Goal: Information Seeking & Learning: Check status

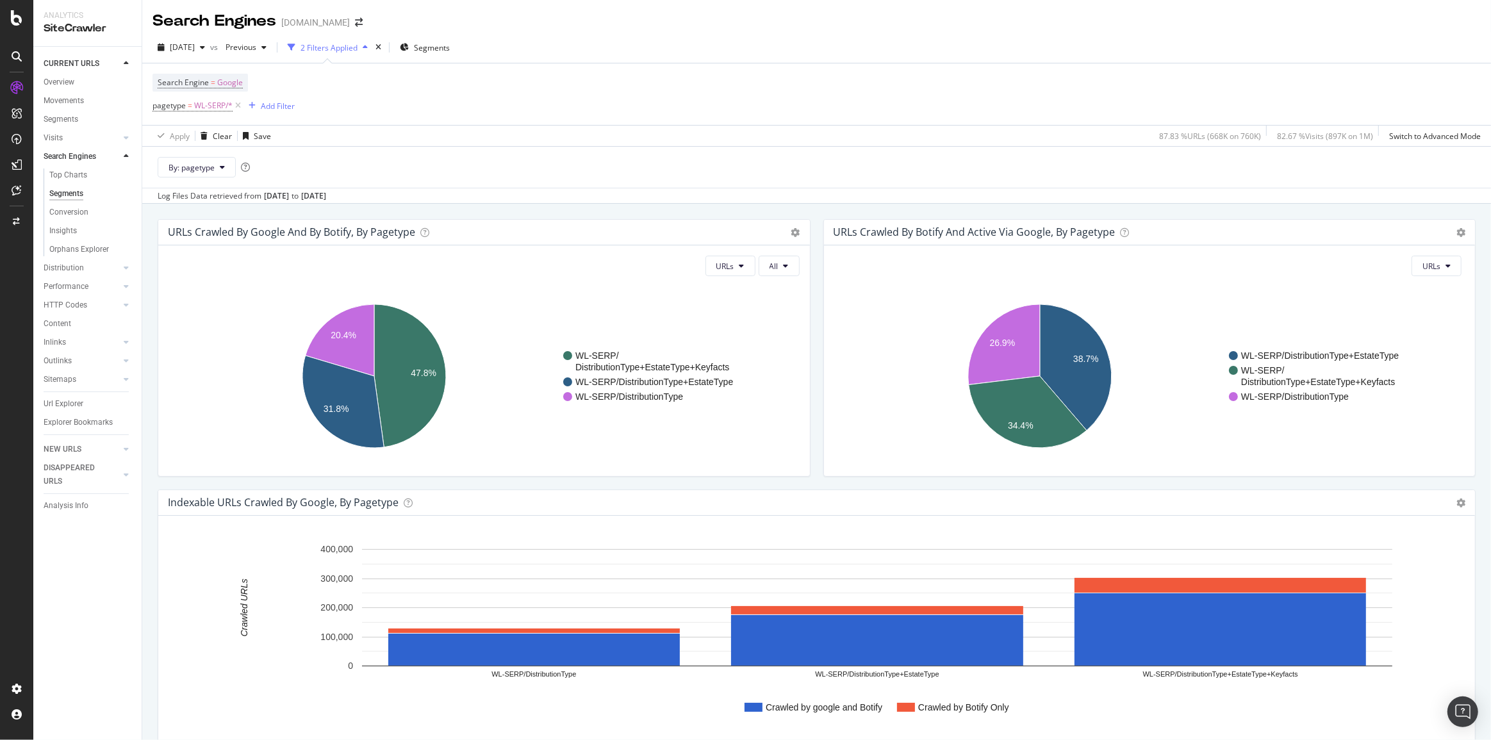
scroll to position [1659, 0]
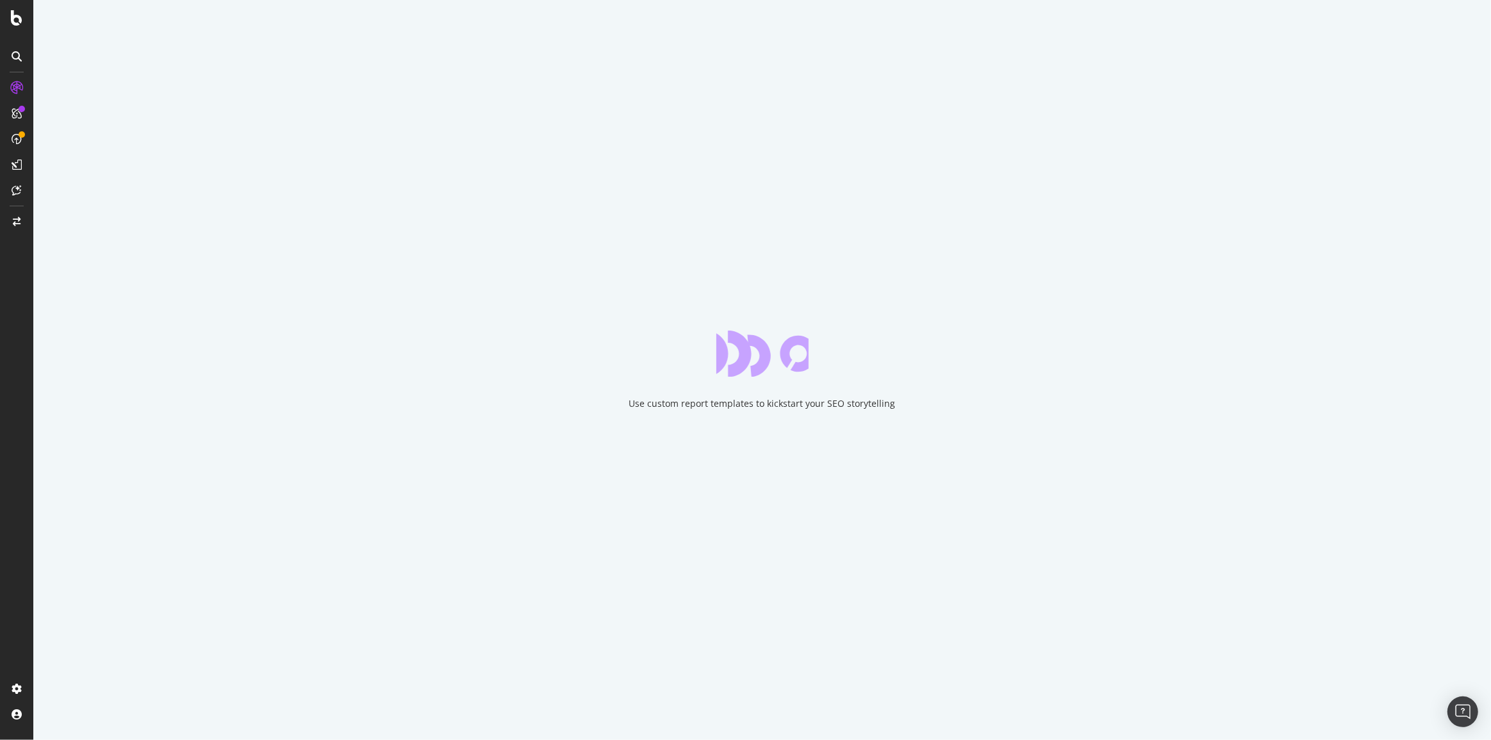
click at [872, 403] on div "Use custom report templates to kickstart your SEO storytelling" at bounding box center [762, 403] width 267 height 13
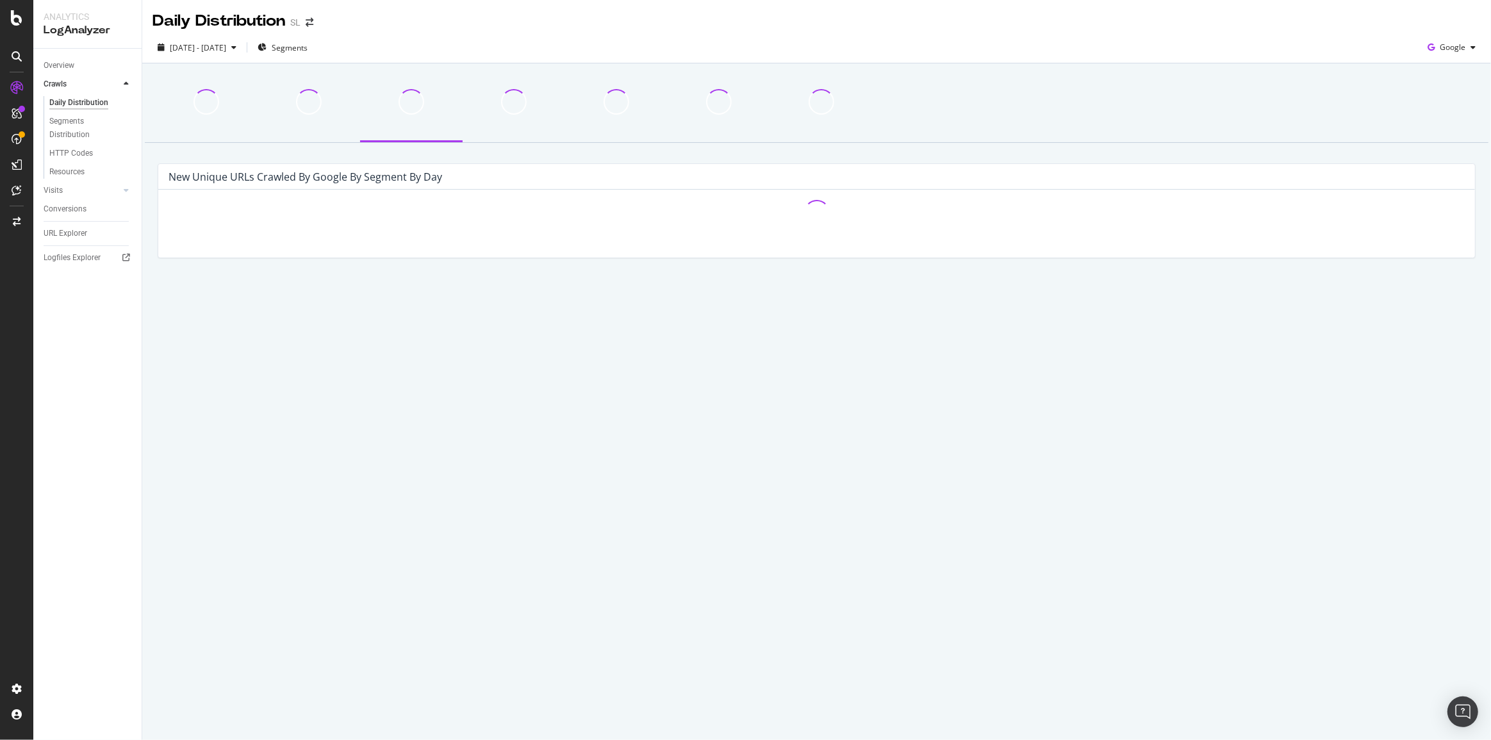
click at [608, 522] on div "Daily Distribution SL [DATE] - [DATE] Segments Google New Unique URLs crawled b…" at bounding box center [816, 370] width 1349 height 740
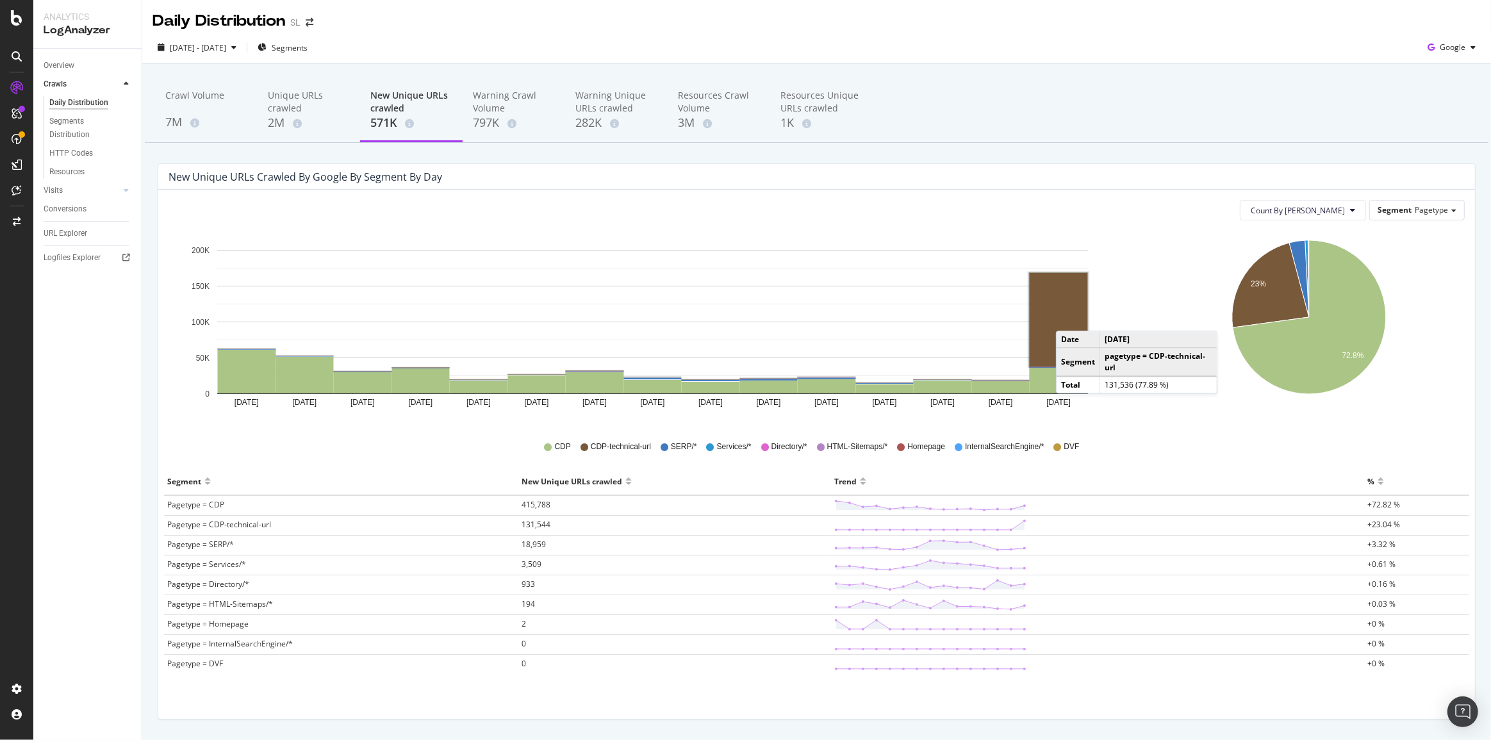
click at [1069, 318] on rect "A chart." at bounding box center [1059, 320] width 58 height 94
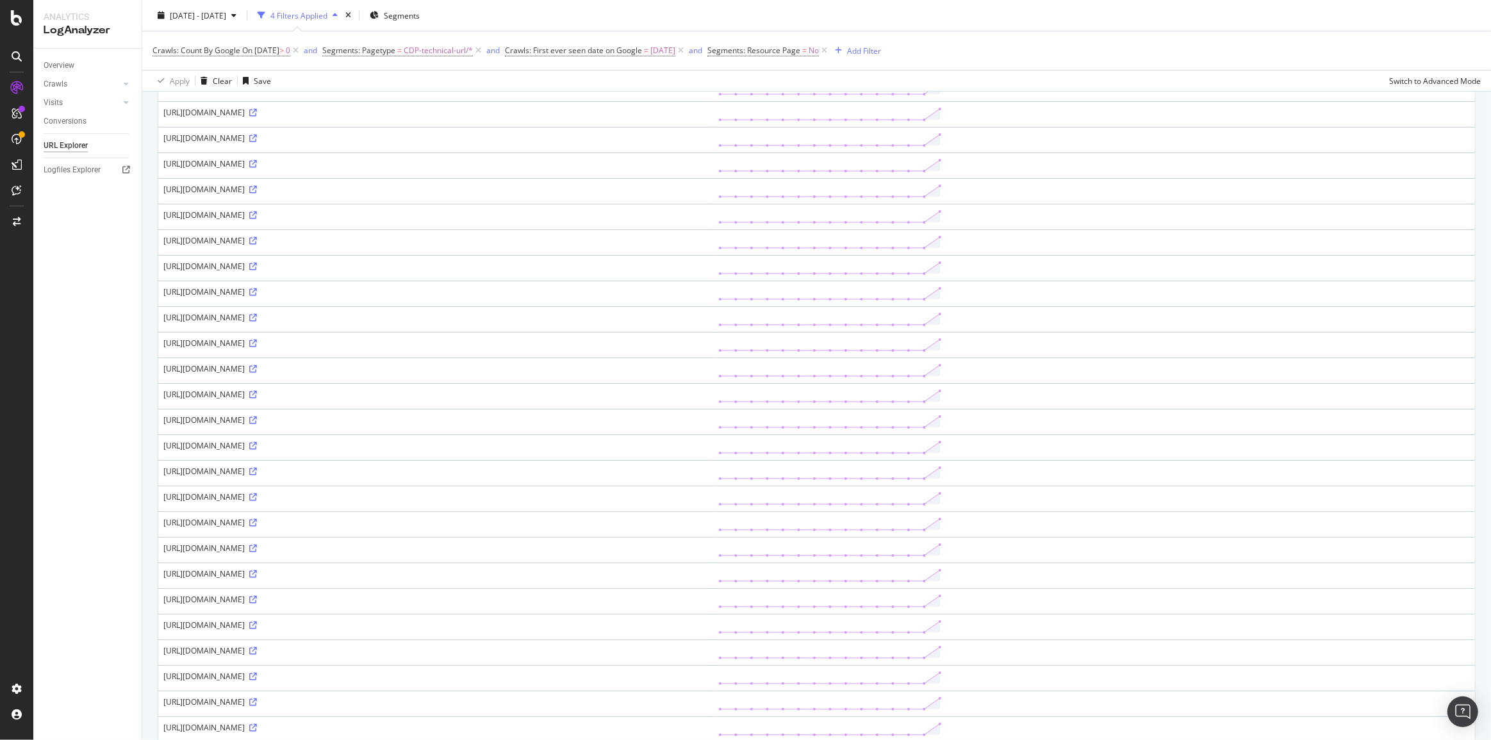
scroll to position [815, 0]
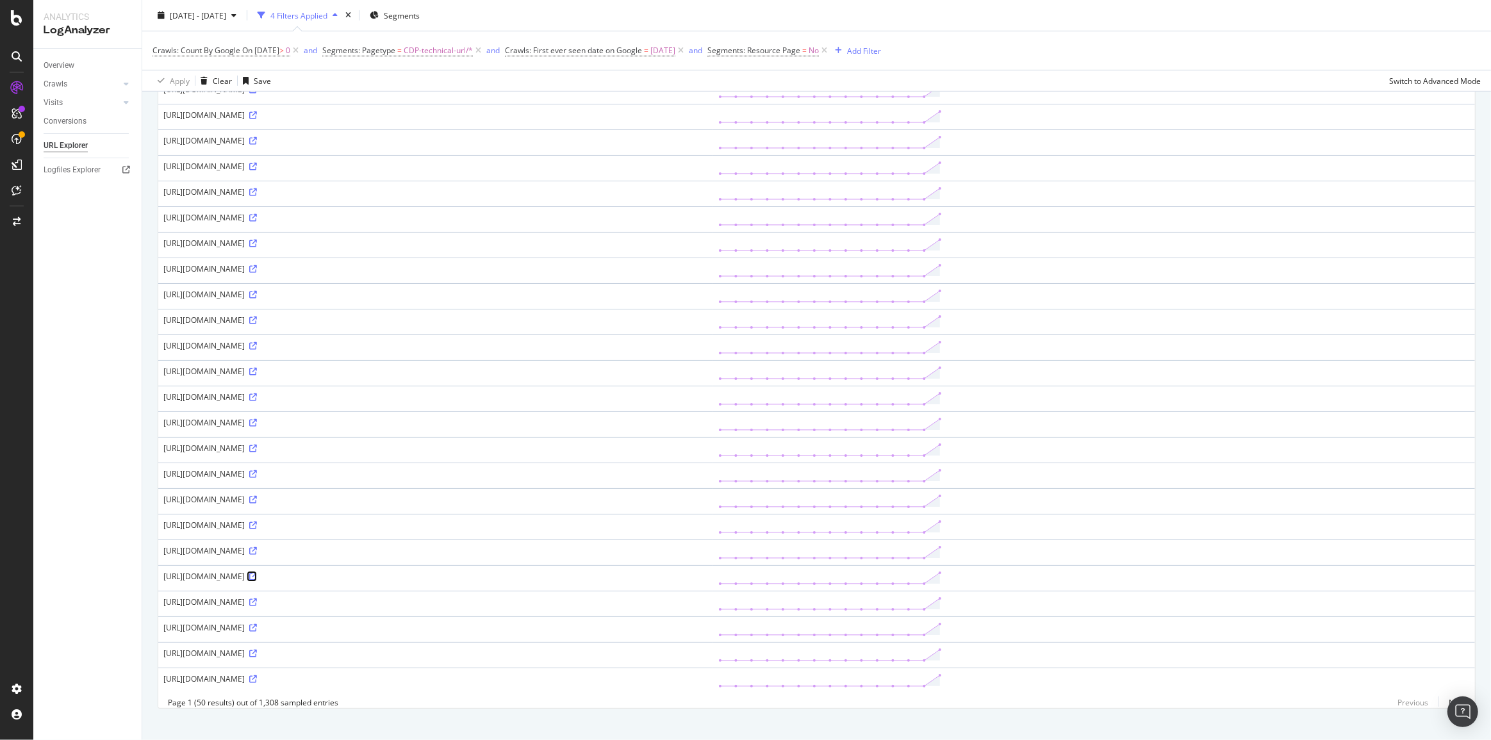
click at [257, 576] on icon at bounding box center [253, 577] width 8 height 8
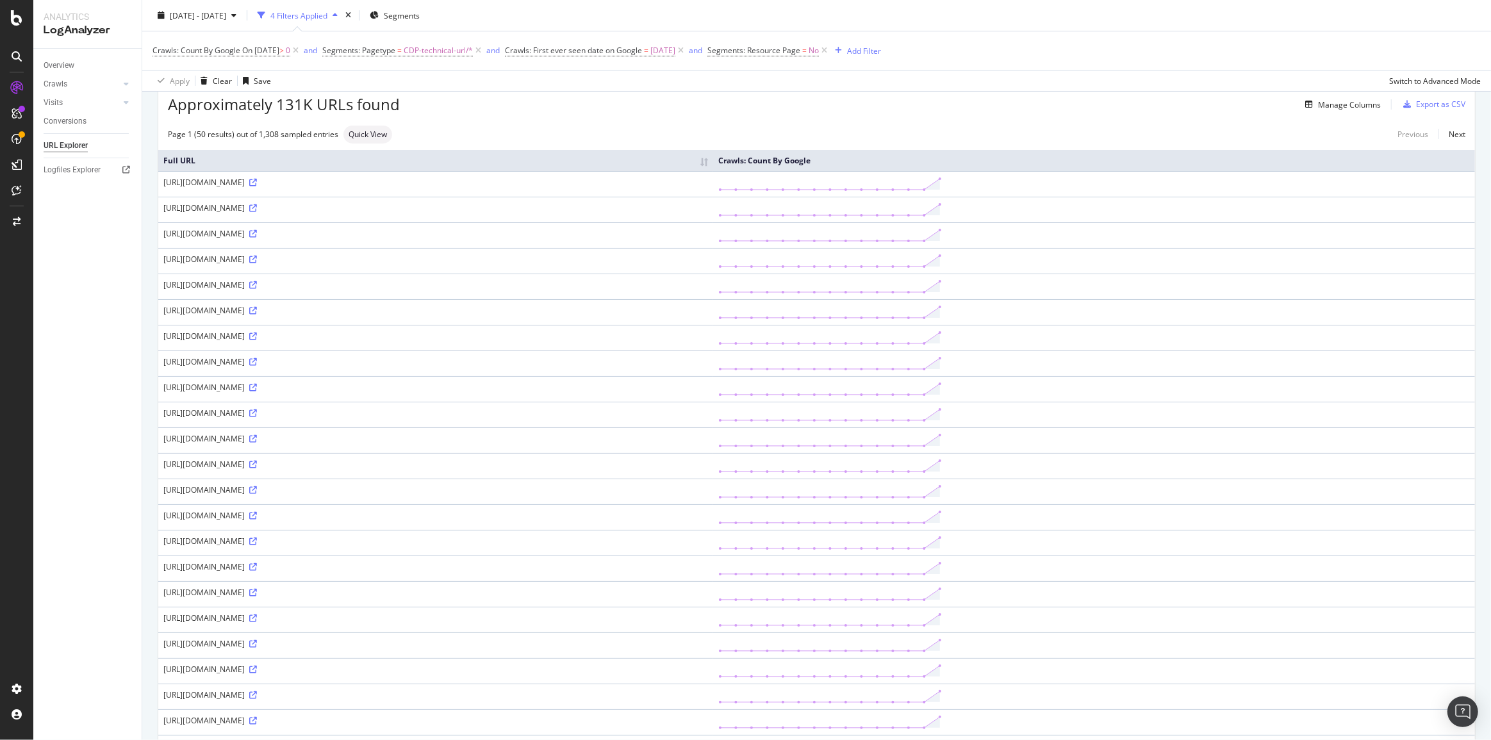
scroll to position [0, 0]
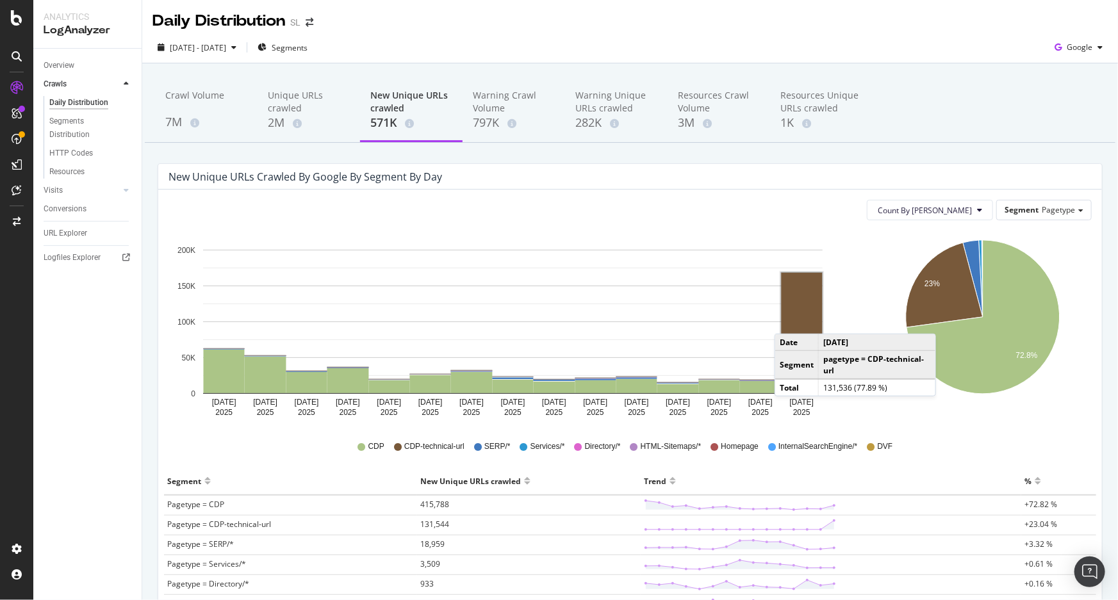
click at [788, 321] on rect "A chart." at bounding box center [802, 320] width 41 height 94
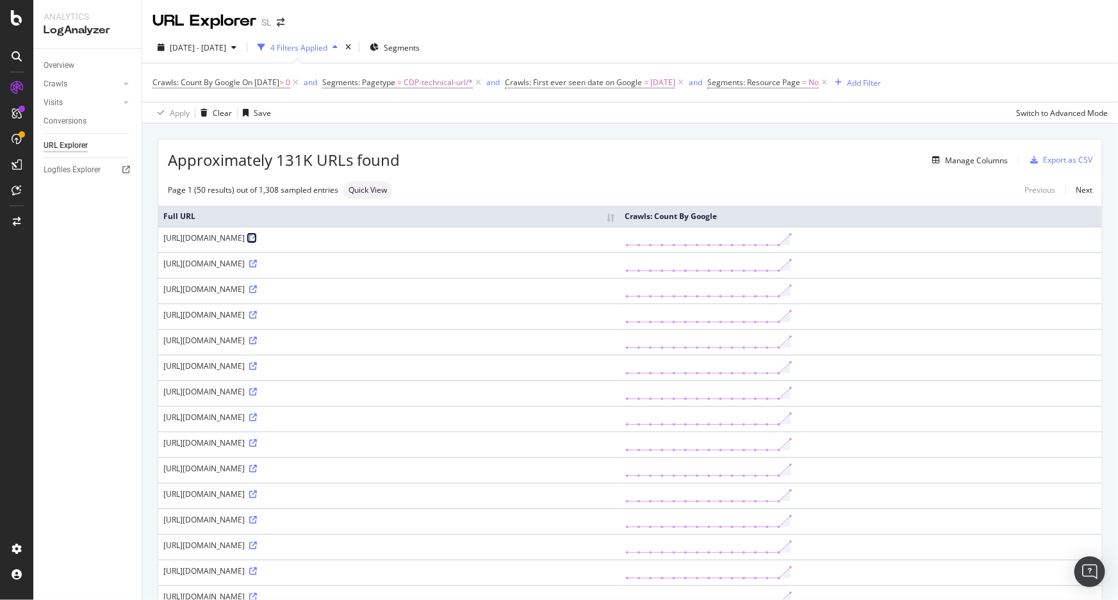
click at [257, 240] on icon at bounding box center [253, 239] width 8 height 8
